Goal: Book appointment/travel/reservation

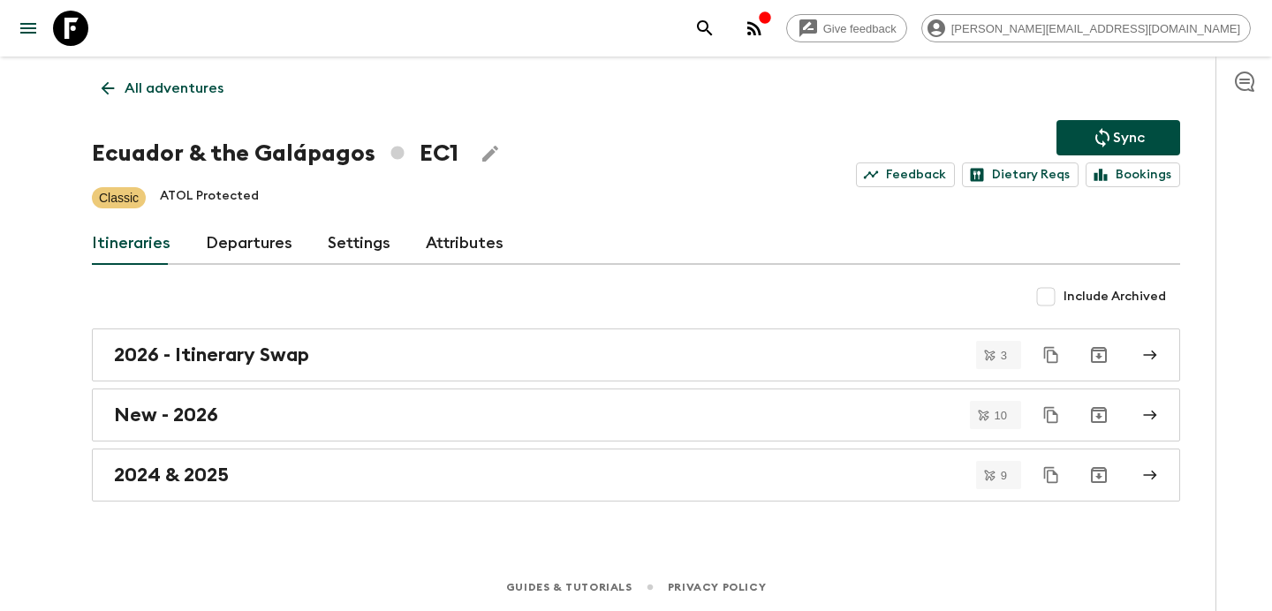
click at [200, 94] on p "All adventures" at bounding box center [174, 88] width 99 height 21
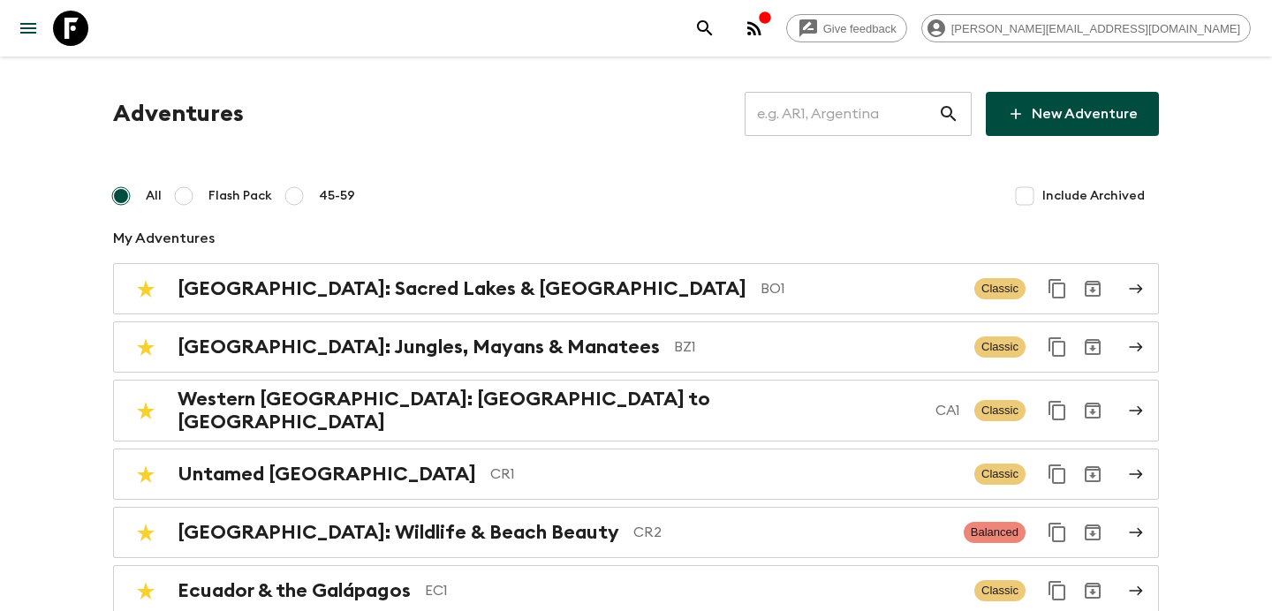
click at [849, 117] on input "text" at bounding box center [841, 113] width 193 height 49
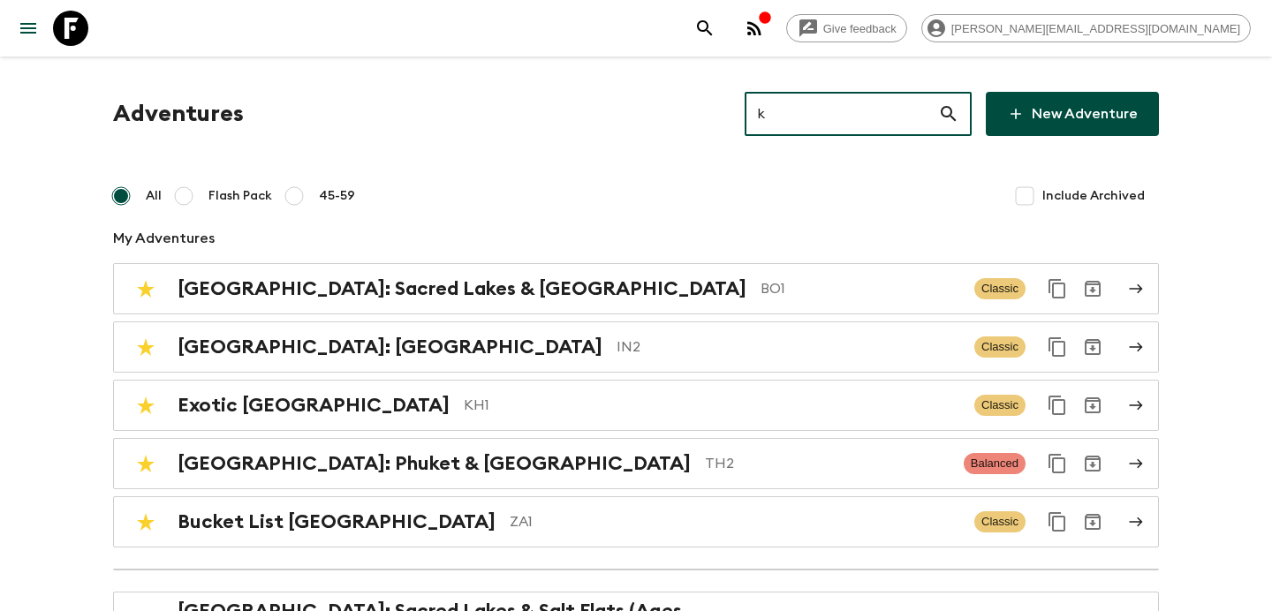
type input "kg"
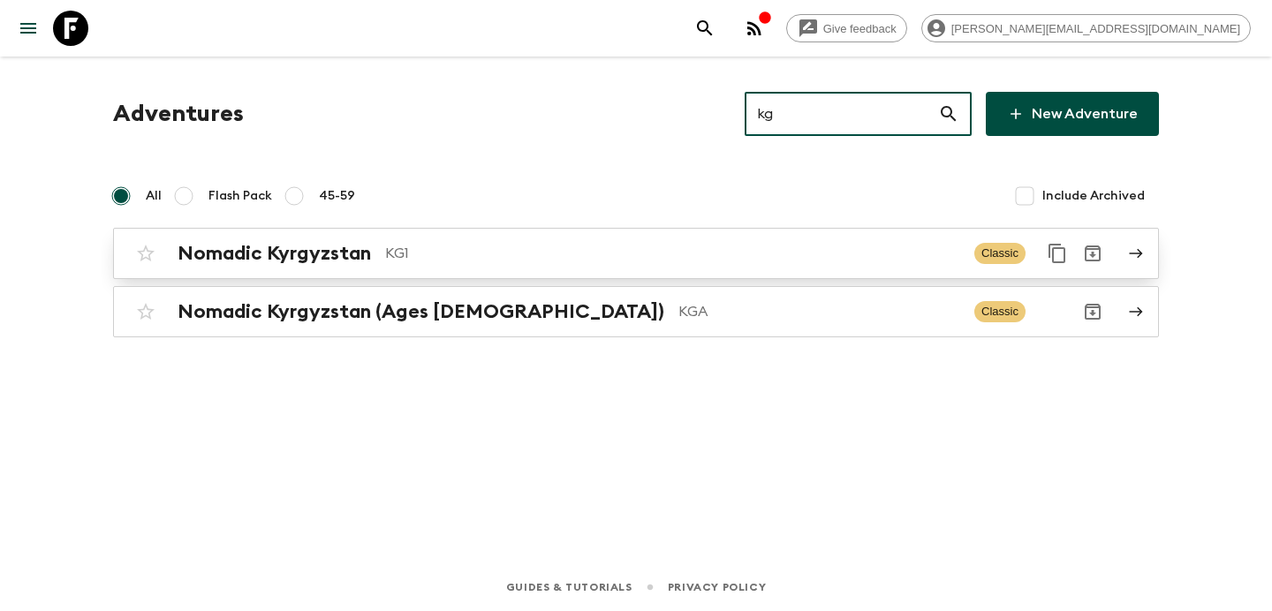
click at [571, 249] on p "KG1" at bounding box center [672, 253] width 575 height 21
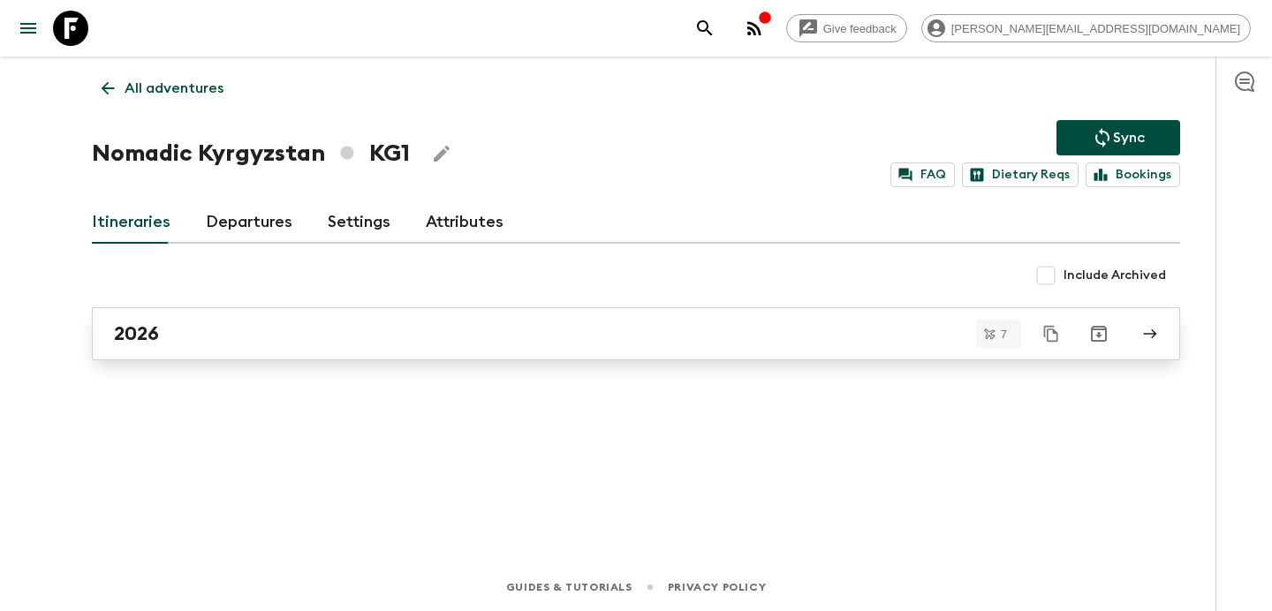
click at [533, 329] on div "2026" at bounding box center [619, 333] width 1010 height 23
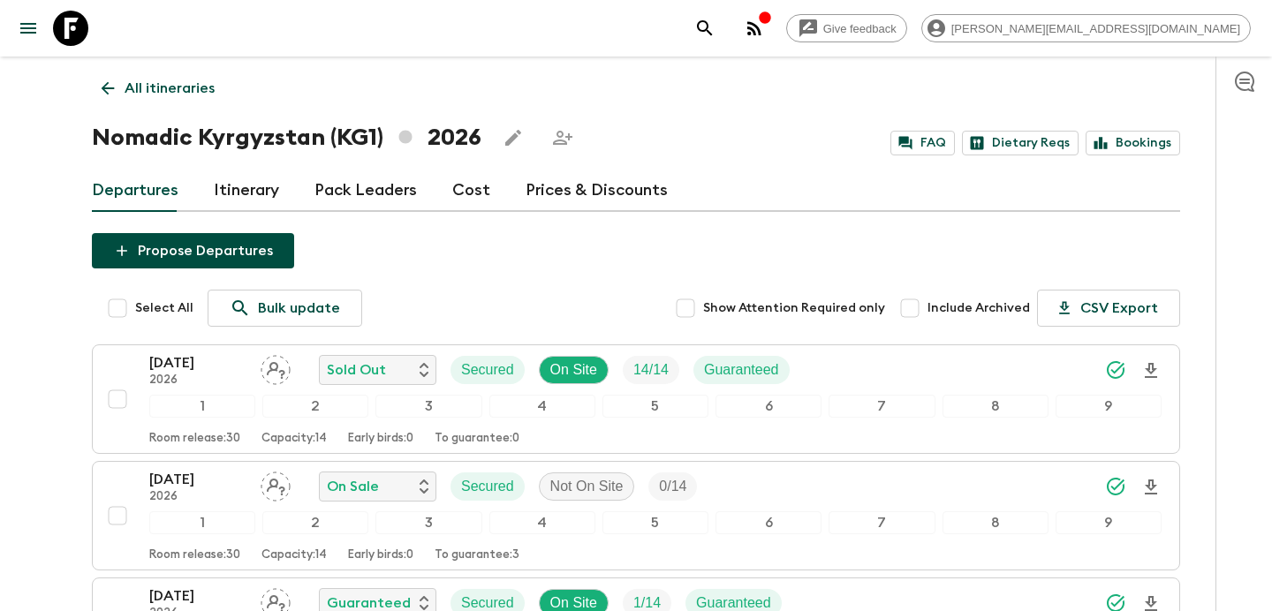
click at [203, 87] on p "All itineraries" at bounding box center [170, 88] width 90 height 21
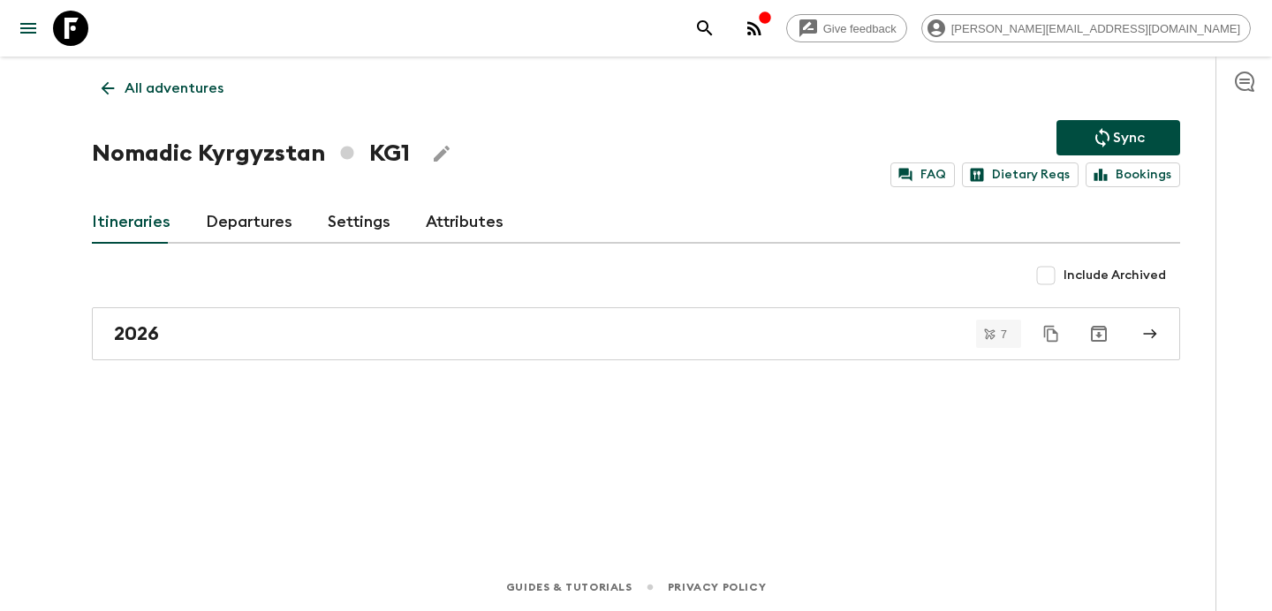
click at [203, 87] on p "All adventures" at bounding box center [174, 88] width 99 height 21
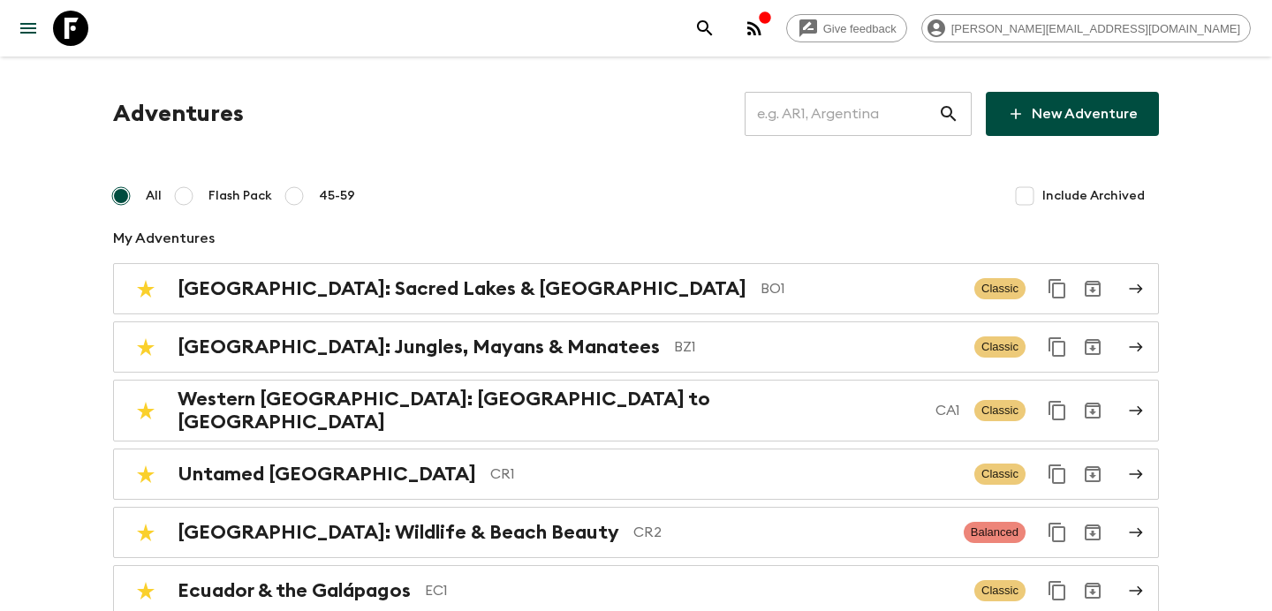
click at [833, 116] on input "text" at bounding box center [841, 113] width 193 height 49
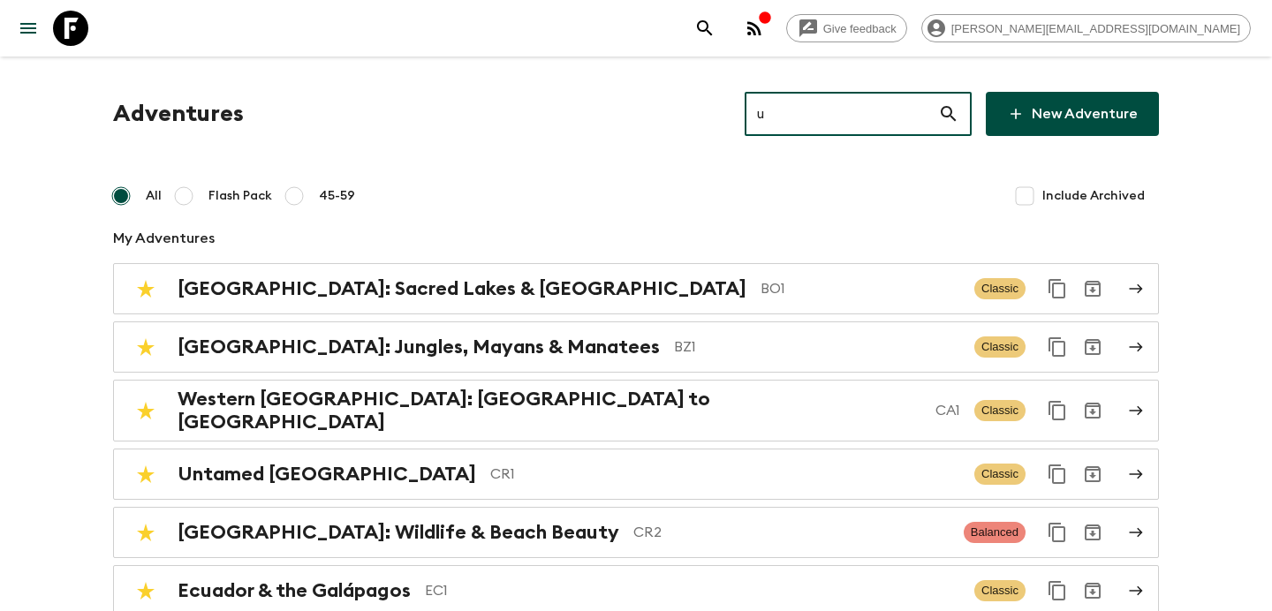
type input "uz"
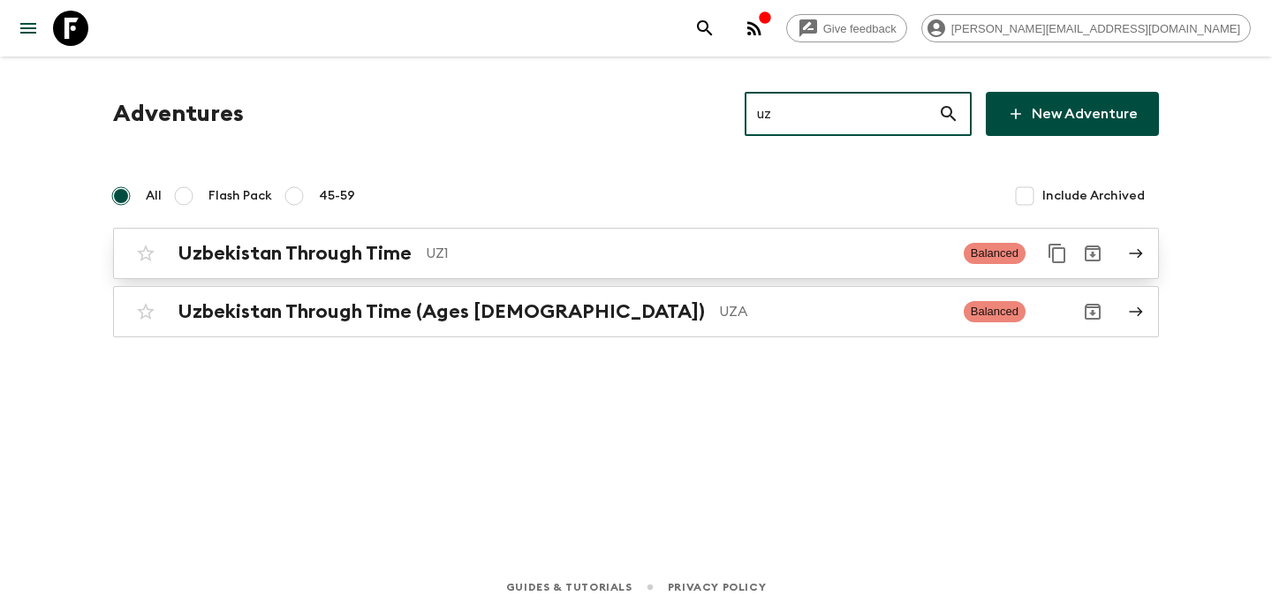
click at [525, 251] on p "UZ1" at bounding box center [688, 253] width 524 height 21
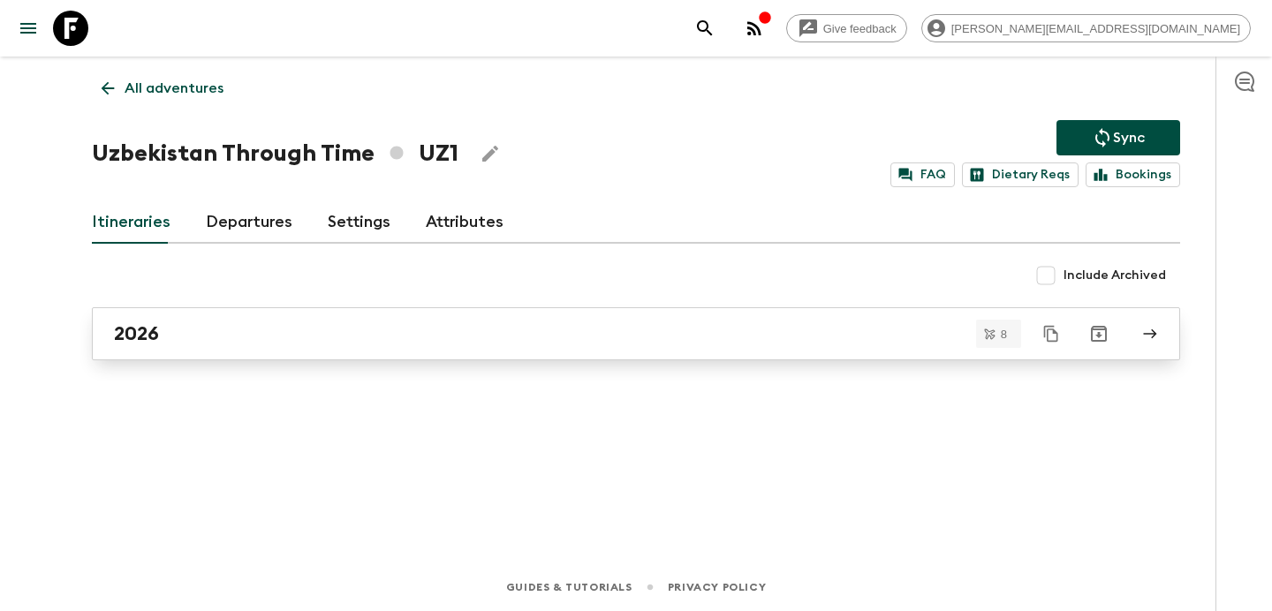
click at [470, 358] on link "2026" at bounding box center [636, 333] width 1088 height 53
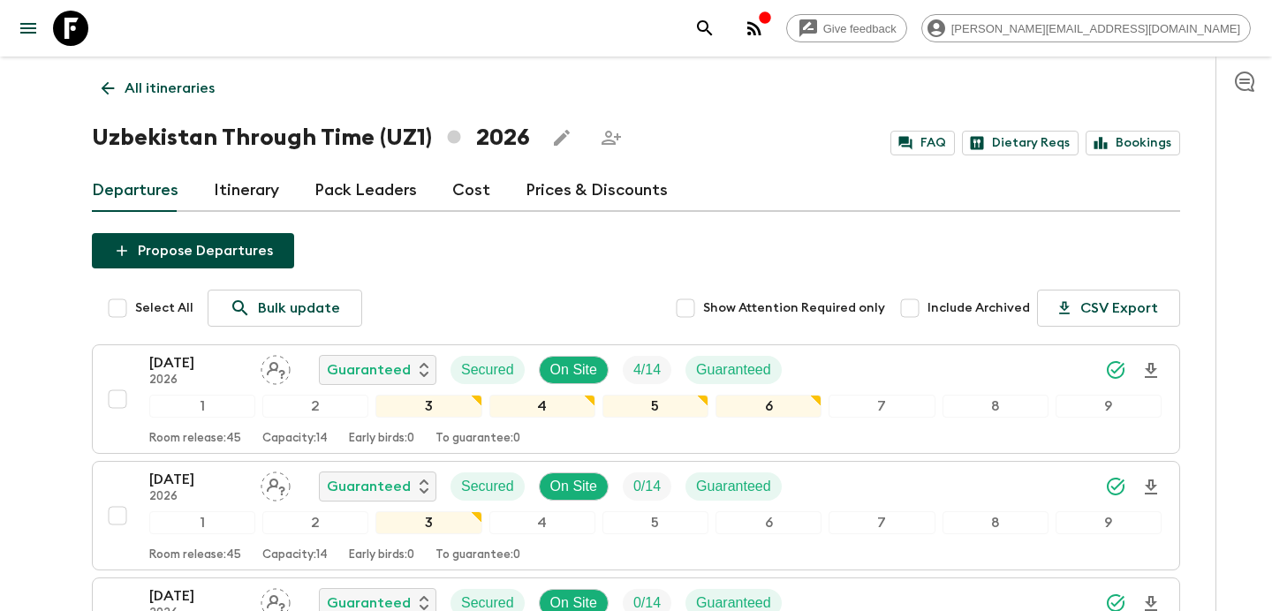
click at [177, 96] on p "All itineraries" at bounding box center [170, 88] width 90 height 21
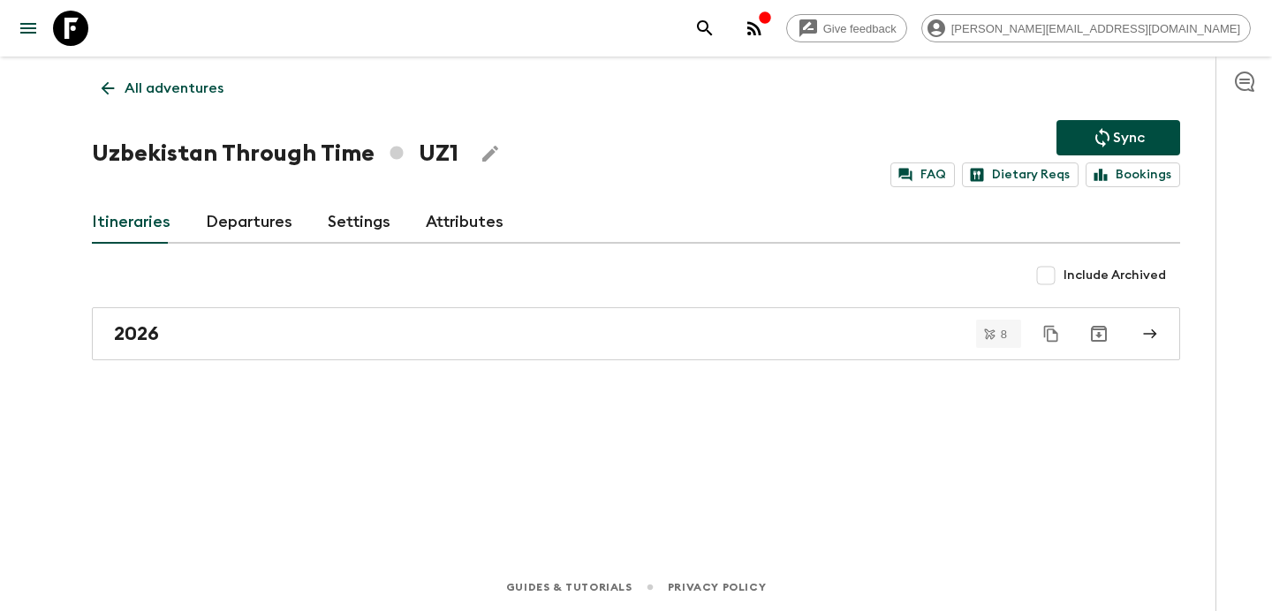
click at [177, 96] on p "All adventures" at bounding box center [174, 88] width 99 height 21
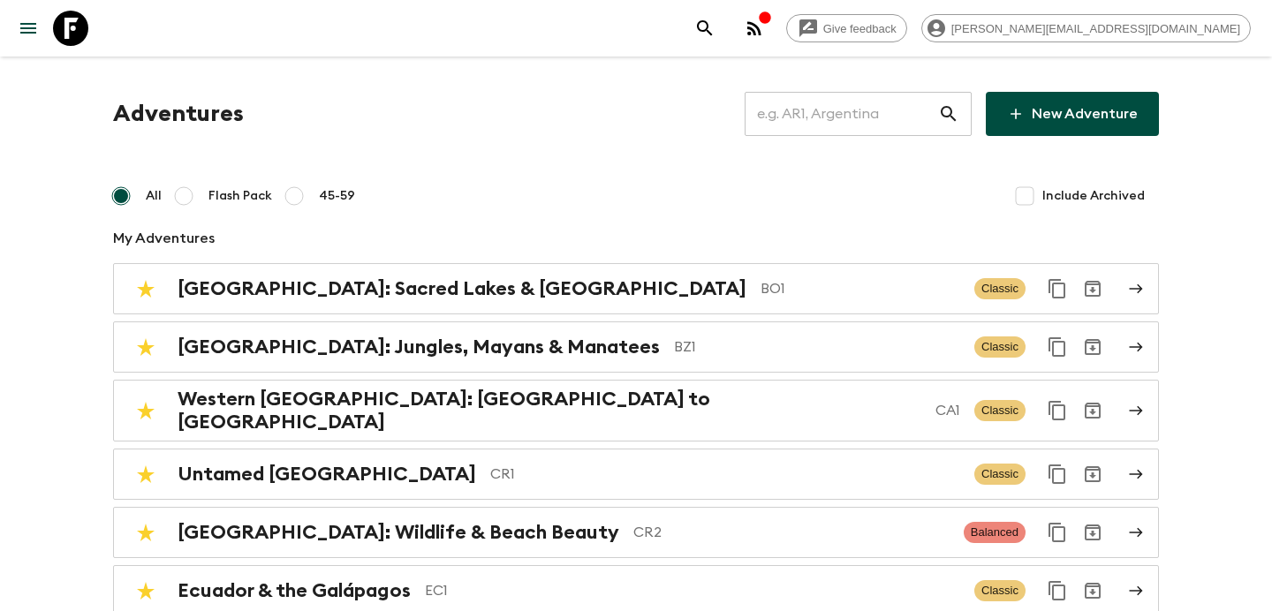
click at [765, 31] on icon "button" at bounding box center [754, 28] width 21 height 21
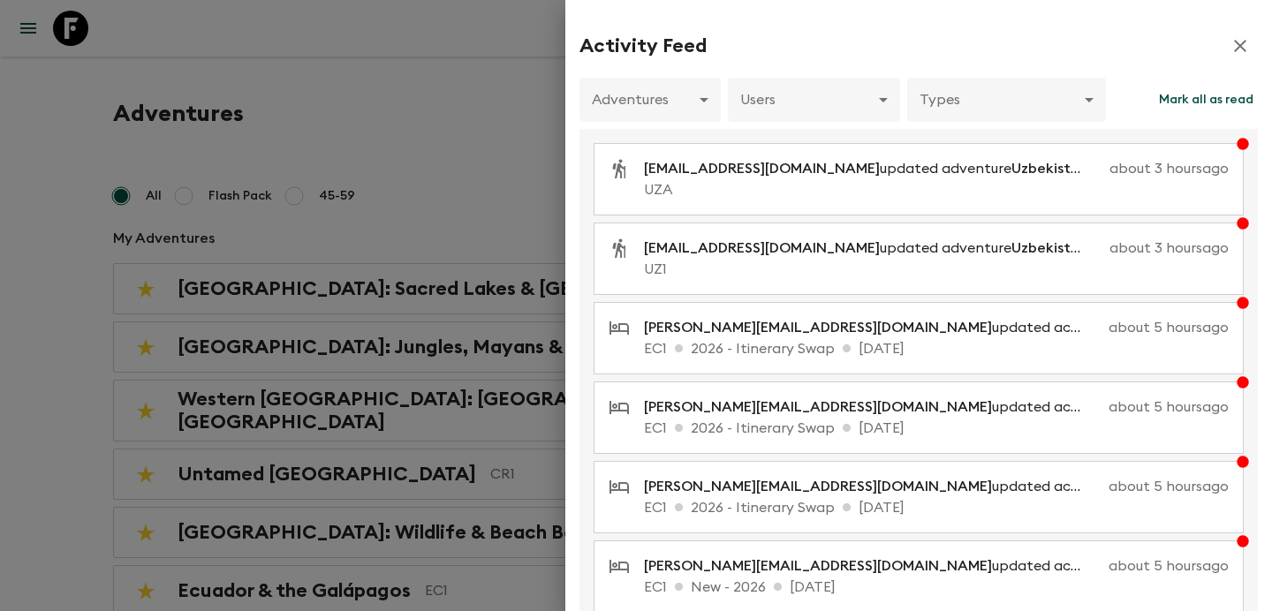
click at [465, 140] on div at bounding box center [636, 305] width 1272 height 611
